Goal: Task Accomplishment & Management: Complete application form

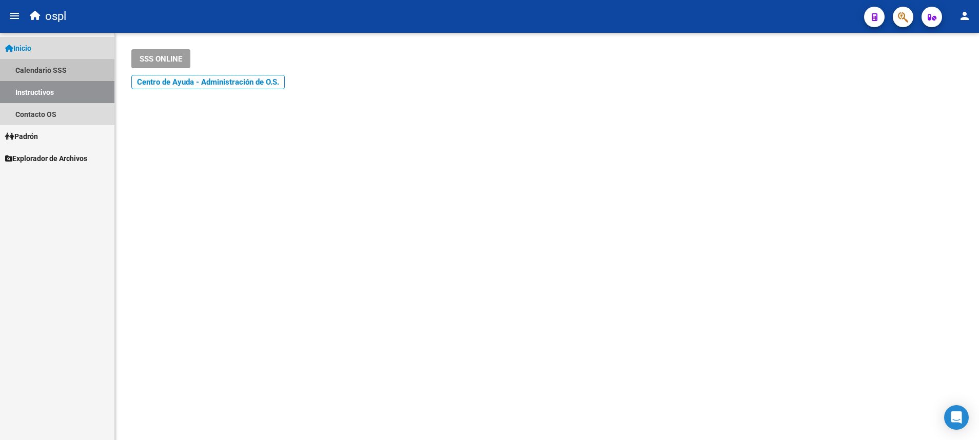
click at [45, 77] on link "Calendario SSS" at bounding box center [57, 70] width 114 height 22
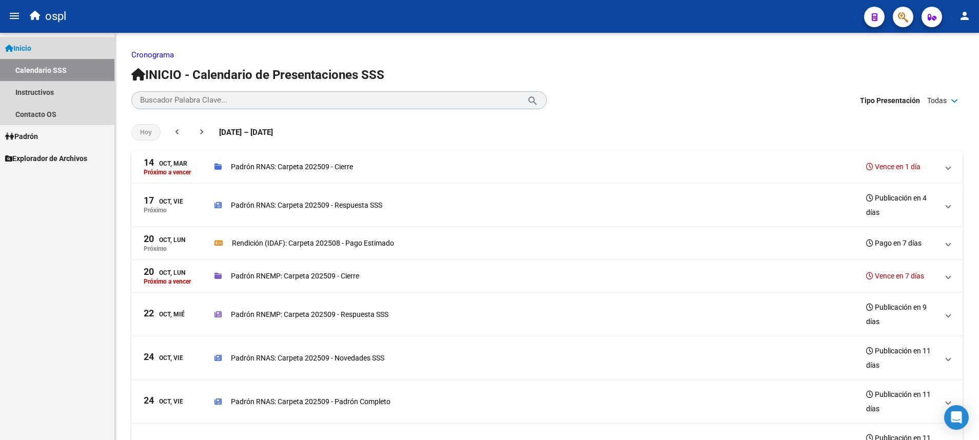
click at [30, 51] on span "Inicio" at bounding box center [18, 48] width 26 height 11
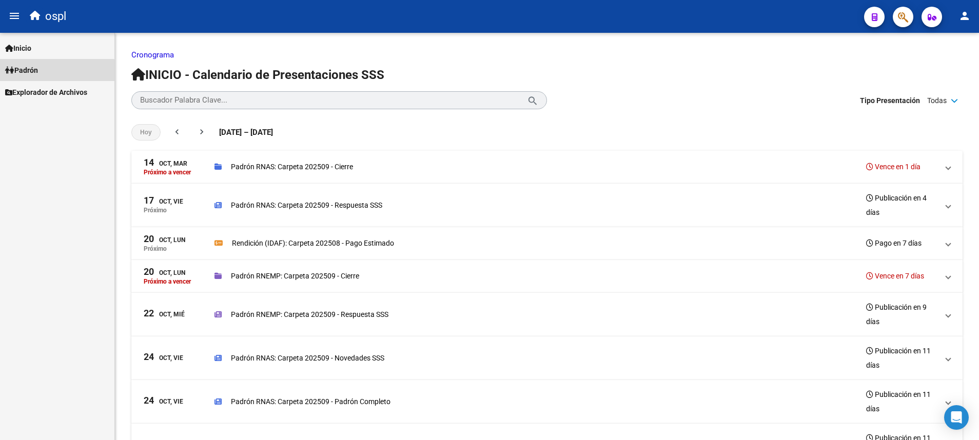
click at [46, 74] on link "Padrón" at bounding box center [57, 70] width 114 height 22
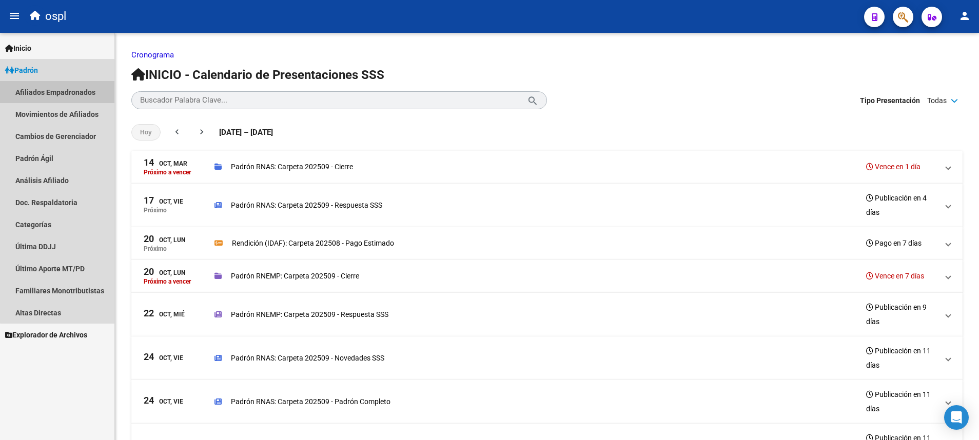
click at [100, 89] on link "Afiliados Empadronados" at bounding box center [57, 92] width 114 height 22
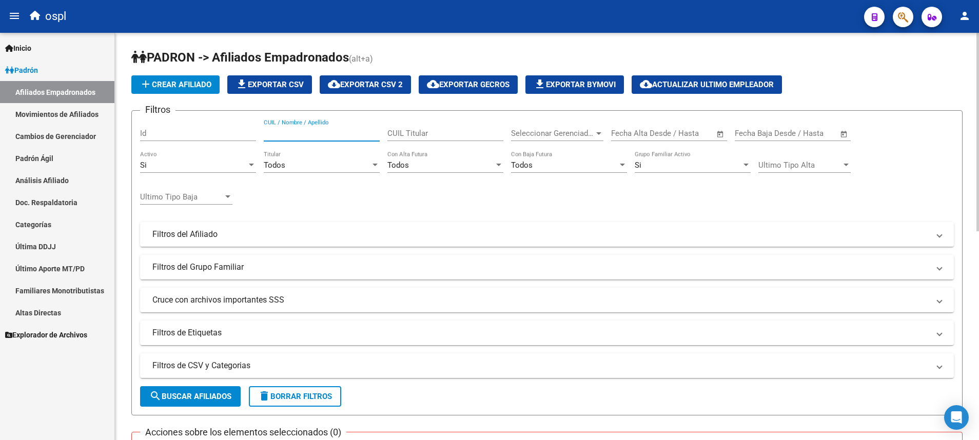
click at [335, 130] on input "CUIL / Nombre / Apellido" at bounding box center [322, 133] width 116 height 9
paste input "24804587"
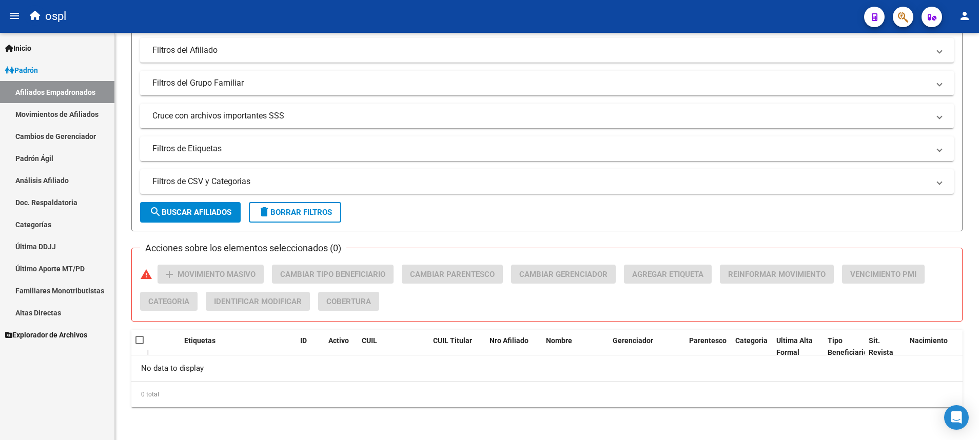
type input "27248045871"
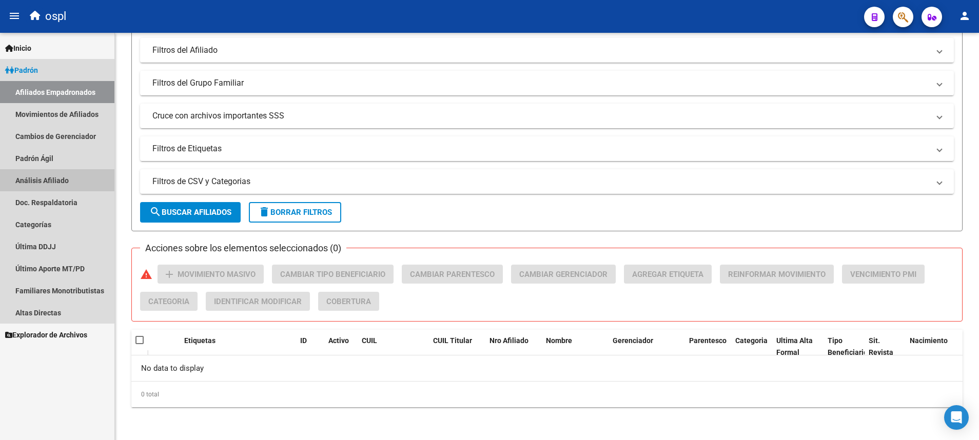
click at [46, 174] on link "Análisis Afiliado" at bounding box center [57, 180] width 114 height 22
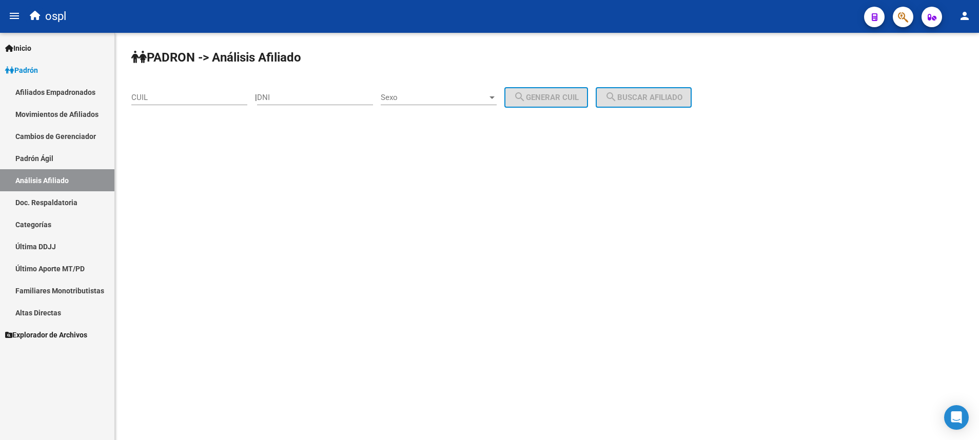
click at [205, 92] on div "CUIL" at bounding box center [189, 94] width 116 height 22
paste input "-24804587"
type input "27-24804587-1"
click at [642, 86] on div "PADRON -> Análisis Afiliado 27-24804587-1 CUIL | DNI Sexo Sexo search Generar C…" at bounding box center [547, 87] width 864 height 108
click at [642, 93] on span "search Buscar afiliado" at bounding box center [643, 97] width 77 height 9
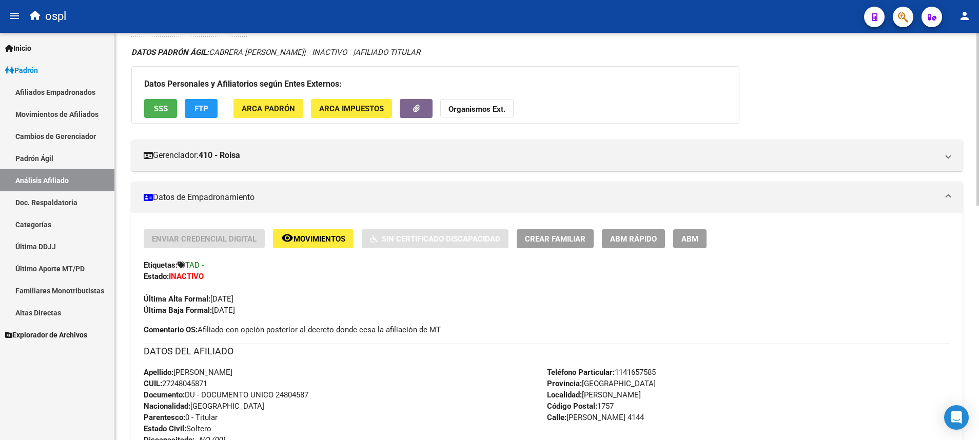
scroll to position [65, 0]
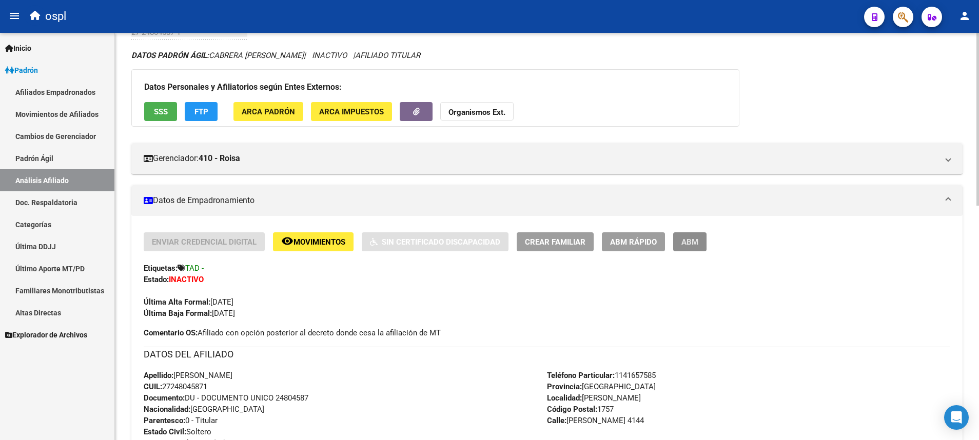
click at [699, 236] on button "ABM" at bounding box center [689, 241] width 33 height 19
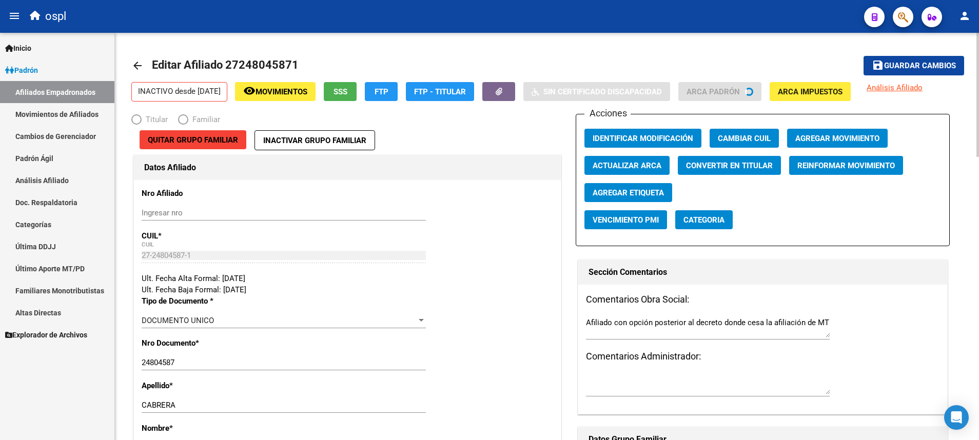
radio input "true"
type input "27-24804587-1"
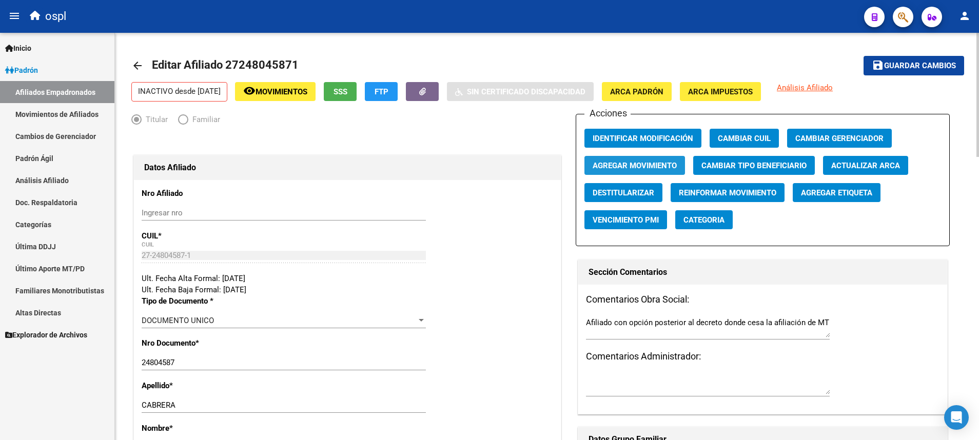
click at [650, 170] on span "Agregar Movimiento" at bounding box center [635, 165] width 84 height 9
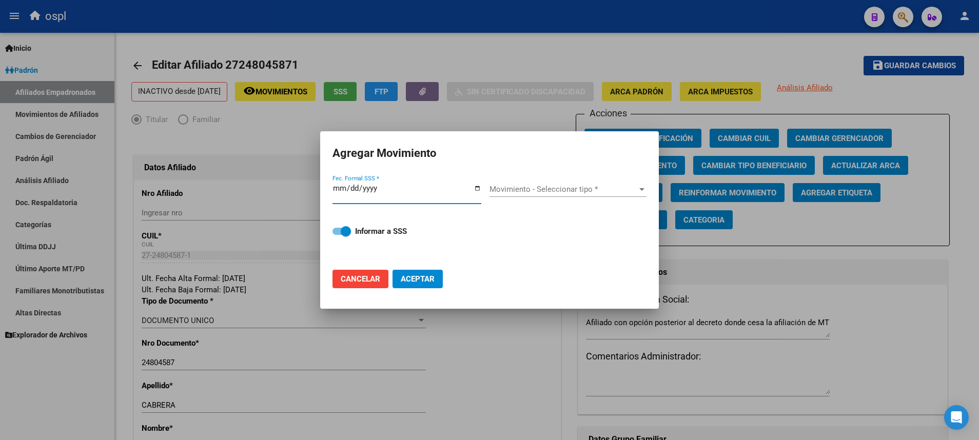
click at [475, 187] on input "Fec. Formal SSS *" at bounding box center [406, 192] width 149 height 16
type input "[DATE]"
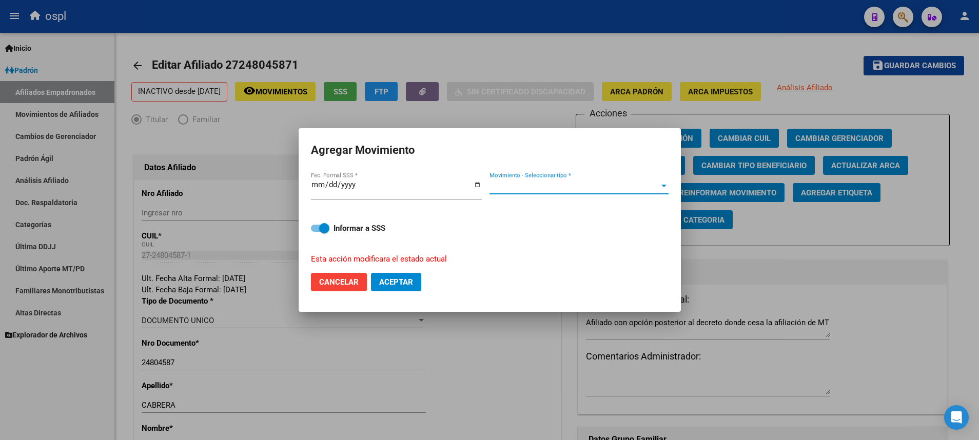
click at [659, 188] on div at bounding box center [663, 186] width 9 height 8
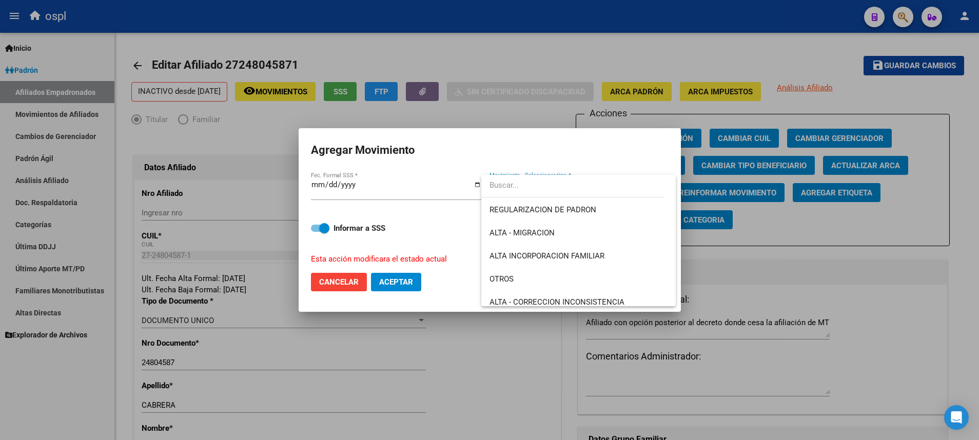
scroll to position [84, 0]
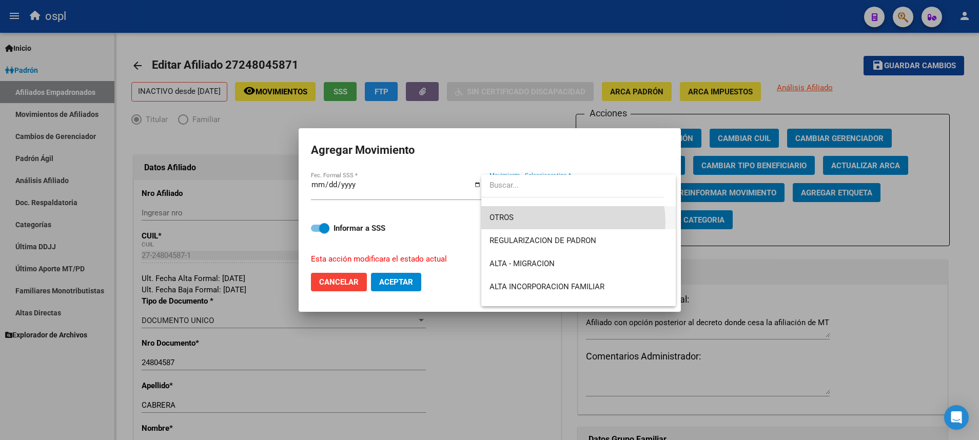
click at [572, 222] on span "OTROS" at bounding box center [578, 217] width 178 height 23
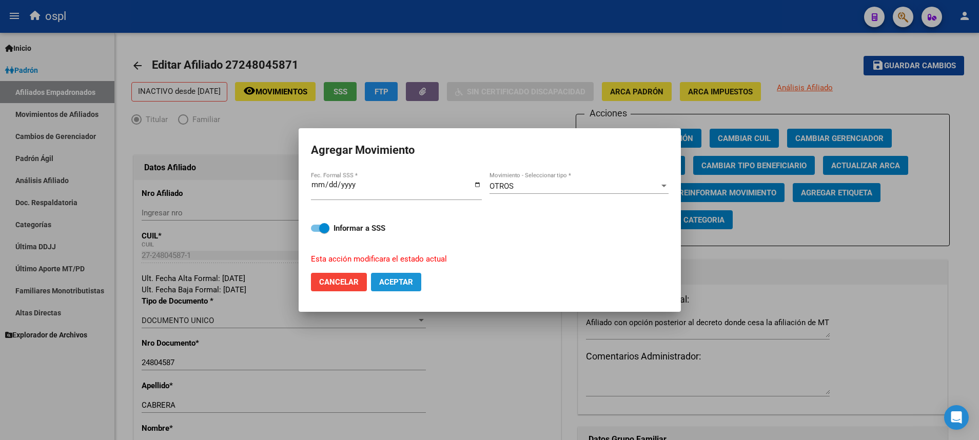
click at [409, 283] on span "Aceptar" at bounding box center [396, 282] width 34 height 9
checkbox input "false"
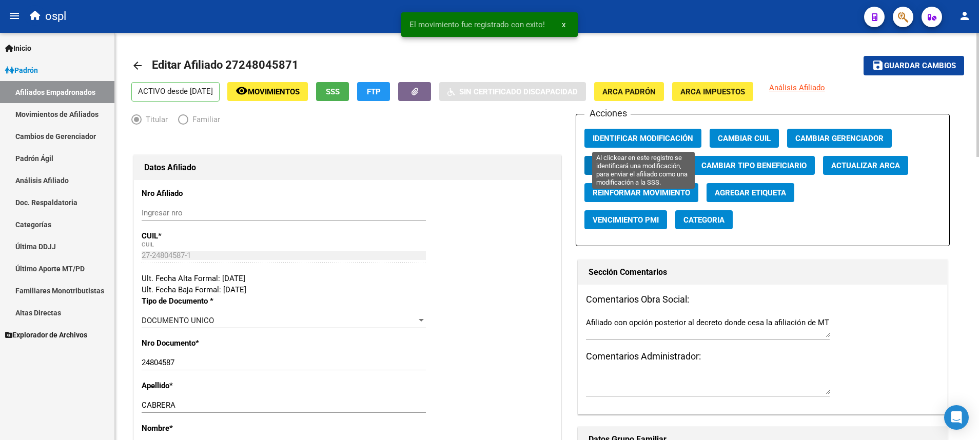
click at [634, 138] on span "Identificar Modificación" at bounding box center [643, 138] width 101 height 9
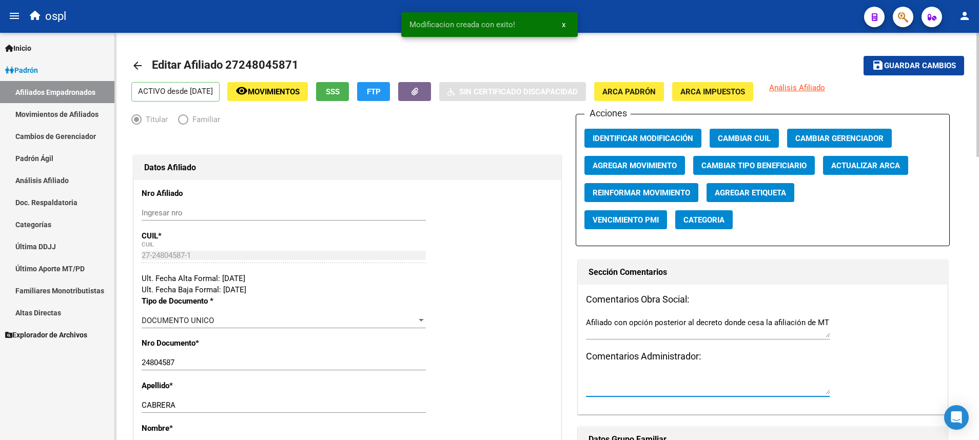
click at [657, 376] on textarea at bounding box center [708, 384] width 244 height 21
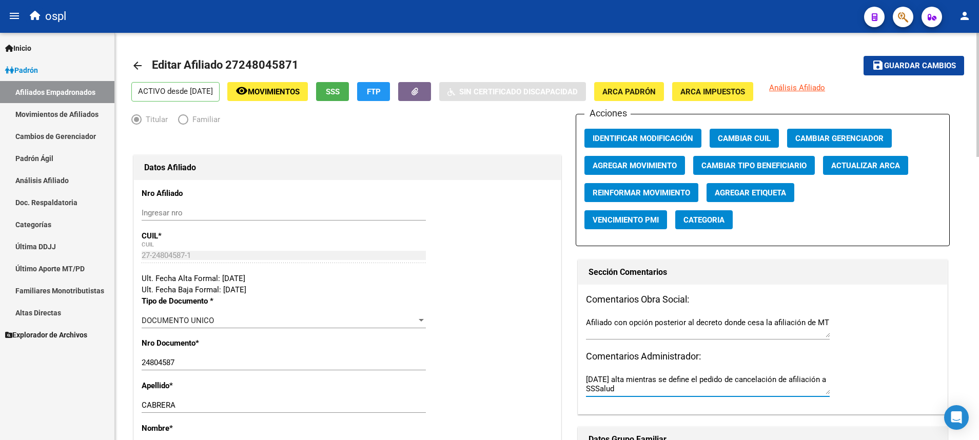
type textarea "[DATE] alta mientras se define el pedido de cancelación de afiliación a SSSalud"
click at [892, 65] on span "Guardar cambios" at bounding box center [920, 66] width 72 height 9
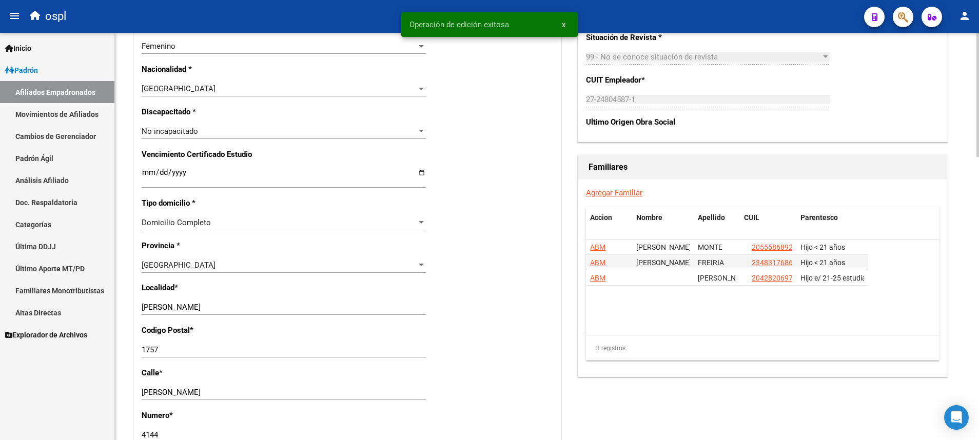
scroll to position [579, 0]
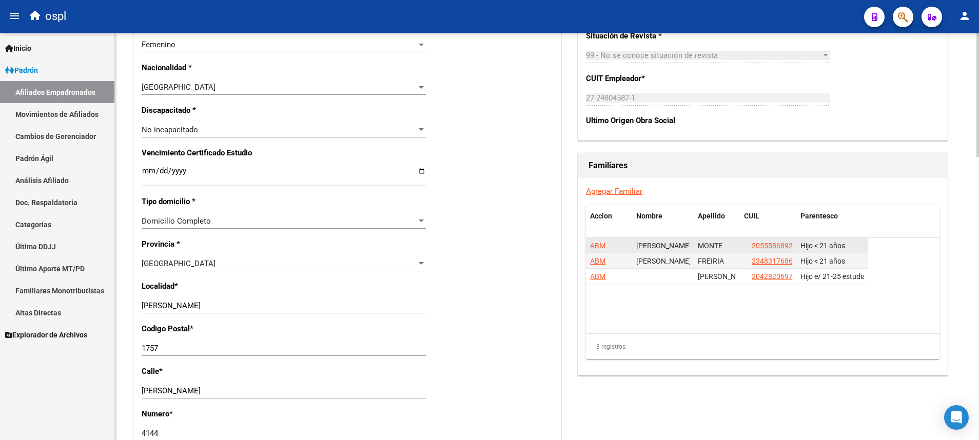
click at [602, 246] on span "ABM" at bounding box center [597, 246] width 15 height 8
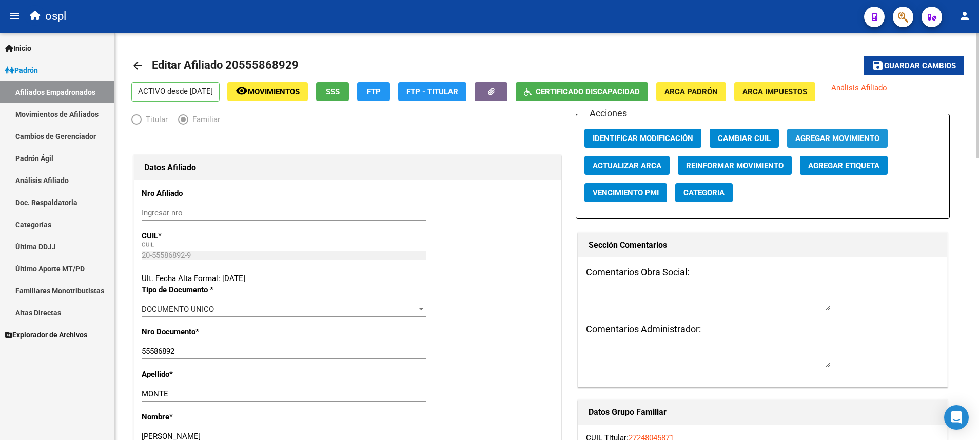
click at [813, 134] on span "Agregar Movimiento" at bounding box center [837, 138] width 84 height 9
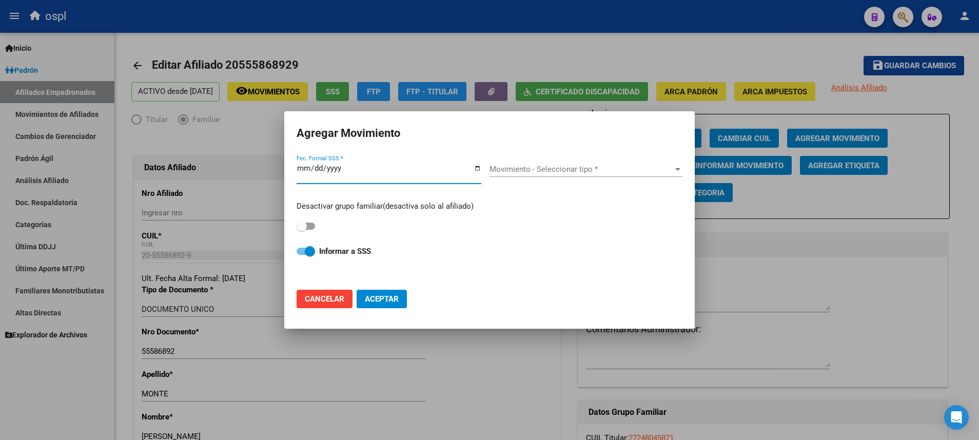
click at [478, 166] on input "Fec. Formal SSS *" at bounding box center [389, 172] width 185 height 16
type input "[DATE]"
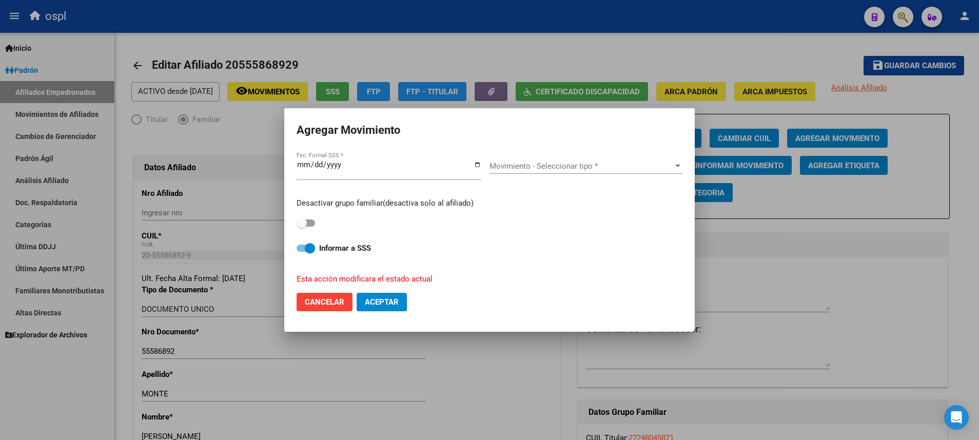
click at [673, 171] on div "Movimiento - Seleccionar tipo * Movimiento - Seleccionar tipo *" at bounding box center [585, 166] width 193 height 15
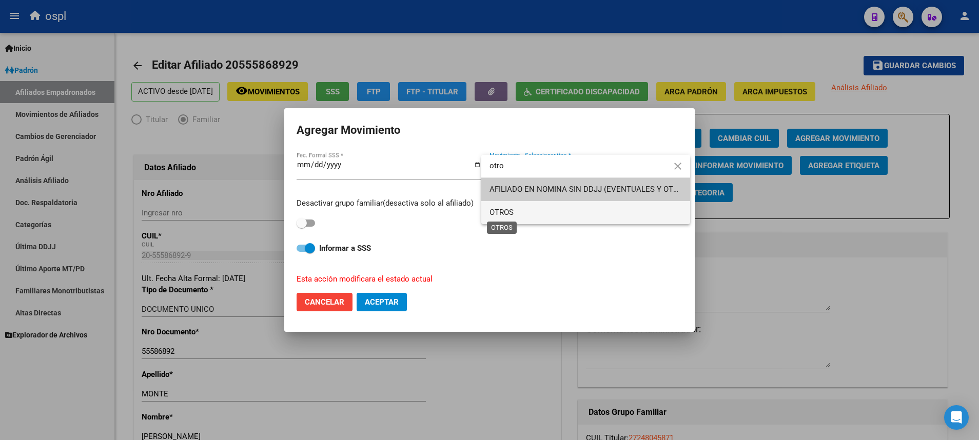
type input "otro"
click at [512, 214] on span "OTROS" at bounding box center [501, 212] width 24 height 9
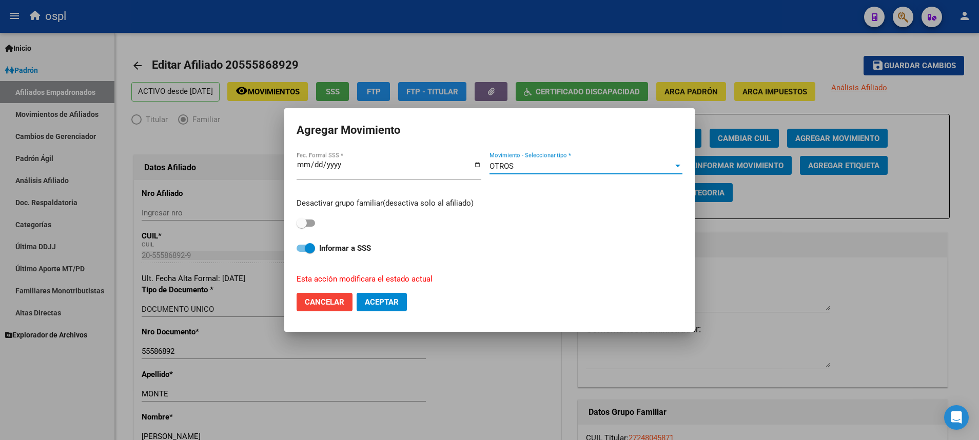
click at [389, 297] on button "Aceptar" at bounding box center [382, 302] width 50 height 18
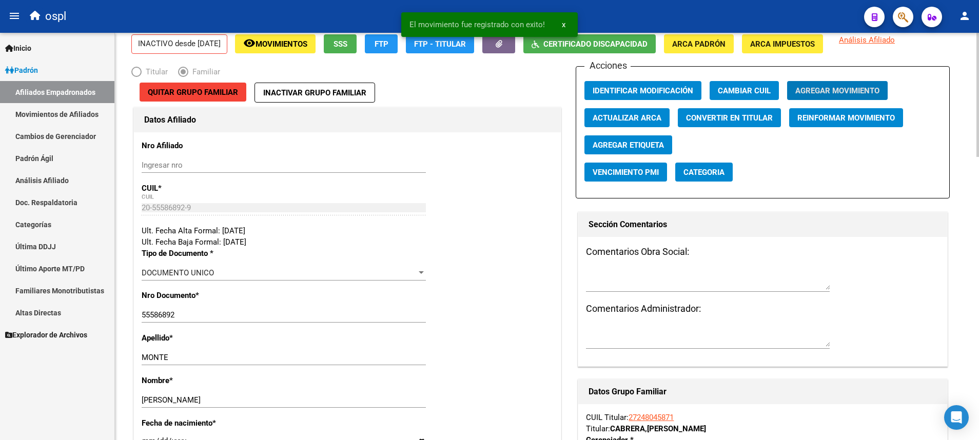
scroll to position [52, 0]
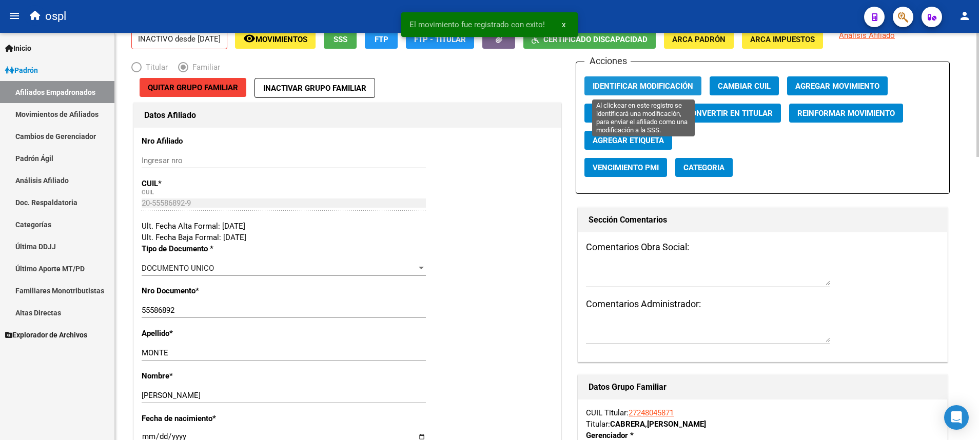
click at [632, 87] on span "Identificar Modificación" at bounding box center [643, 86] width 101 height 9
